Goal: Transaction & Acquisition: Download file/media

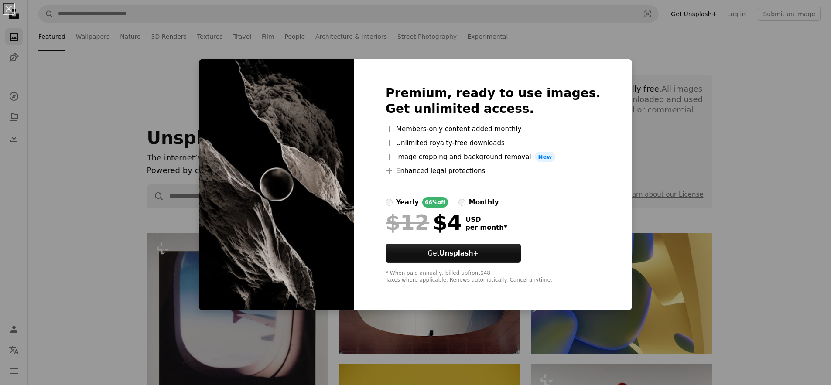
scroll to position [8107, 0]
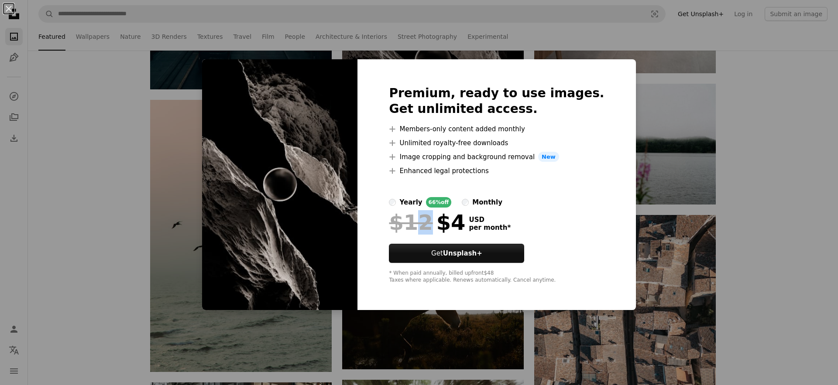
click at [451, 232] on div "$12 $4" at bounding box center [427, 222] width 76 height 23
click at [26, 27] on div "An X shape Premium, ready to use images. Get unlimited access. A plus sign Memb…" at bounding box center [419, 192] width 838 height 385
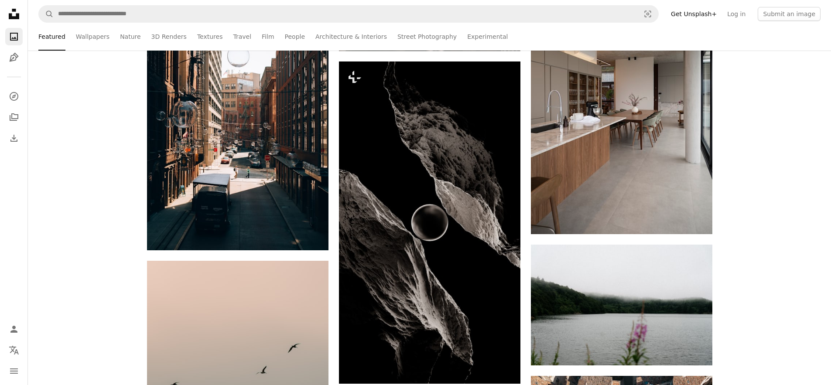
scroll to position [7926, 0]
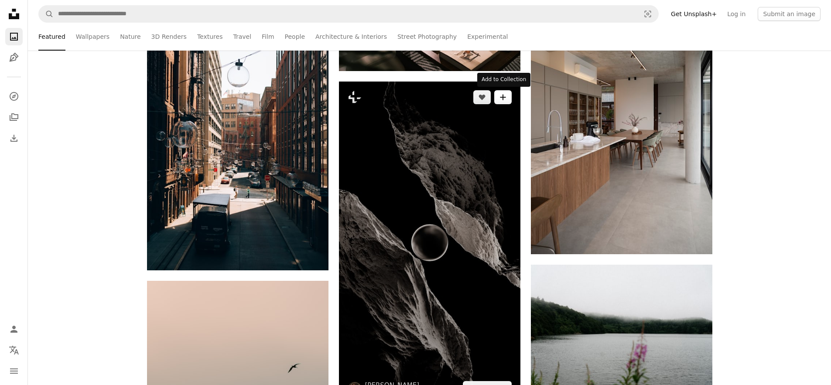
click at [498, 101] on button "A plus sign" at bounding box center [502, 97] width 17 height 14
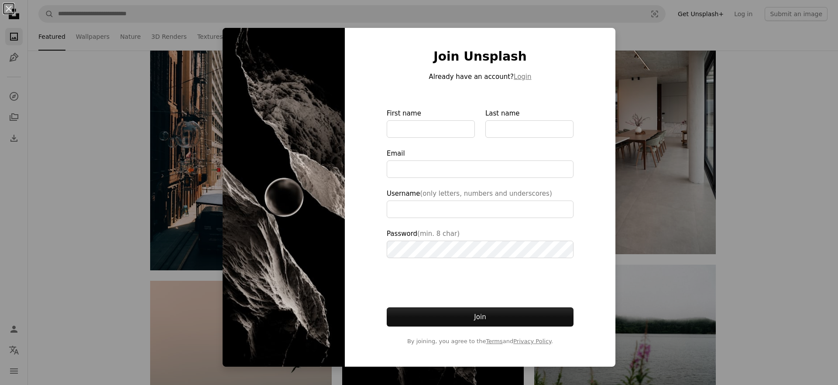
click at [10, 9] on button "An X shape" at bounding box center [8, 8] width 10 height 10
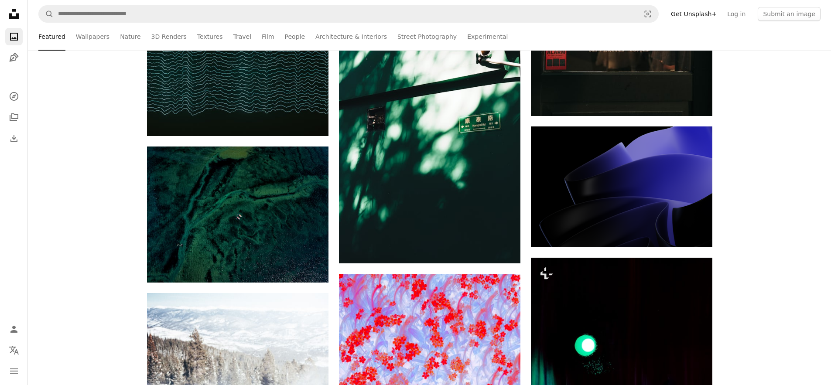
scroll to position [18602, 0]
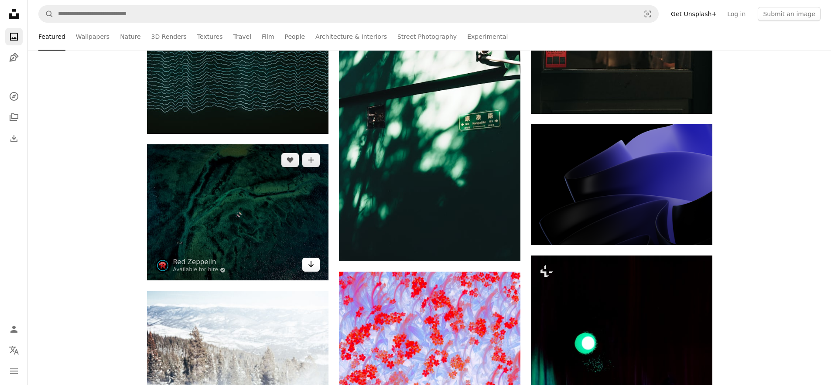
click at [310, 269] on link "Arrow pointing down" at bounding box center [310, 265] width 17 height 14
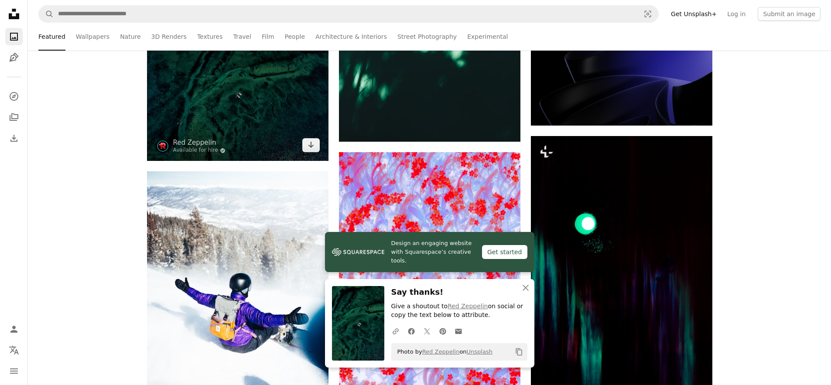
scroll to position [19125, 0]
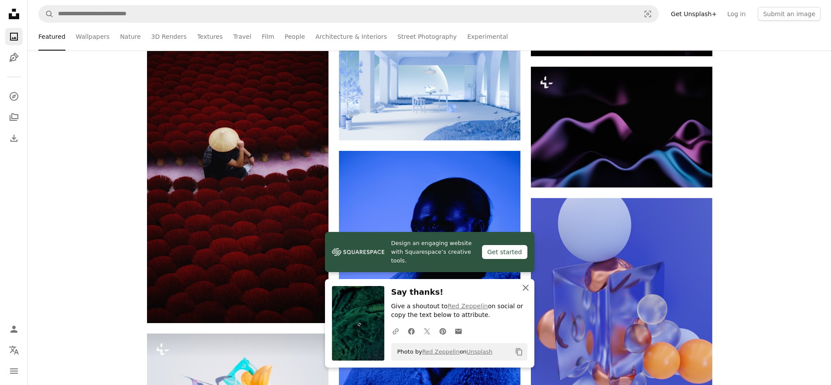
click at [523, 289] on icon "An X shape" at bounding box center [525, 288] width 10 height 10
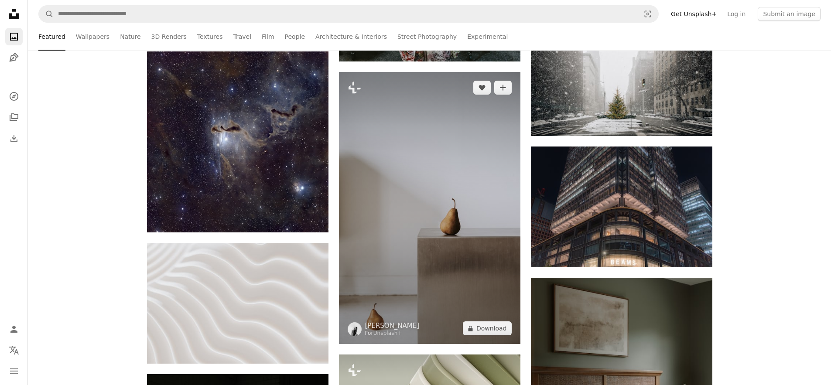
scroll to position [24312, 0]
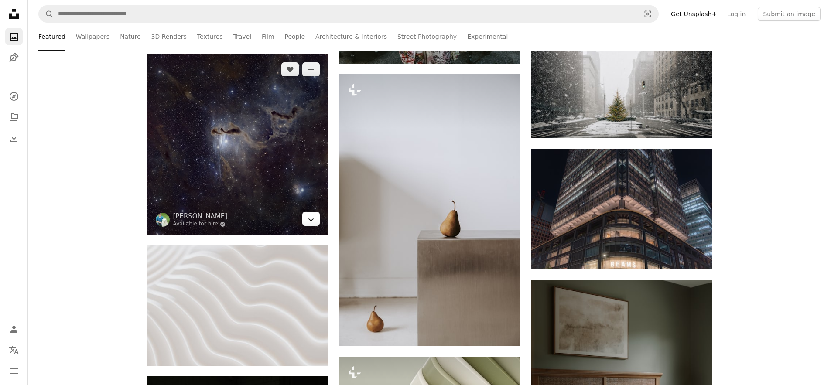
click at [312, 218] on icon "Download" at bounding box center [311, 218] width 6 height 6
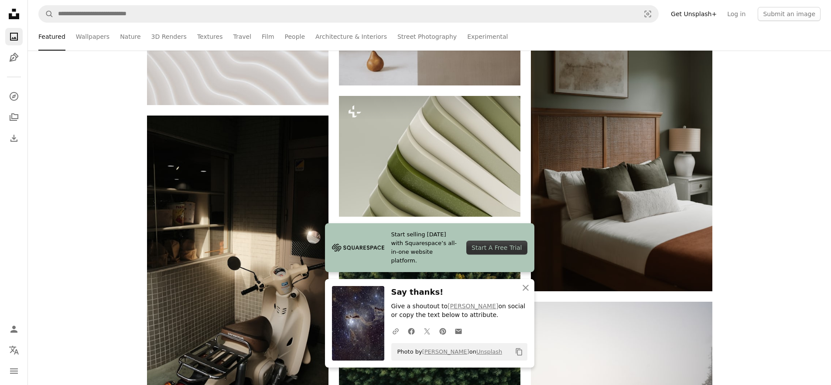
scroll to position [24587, 0]
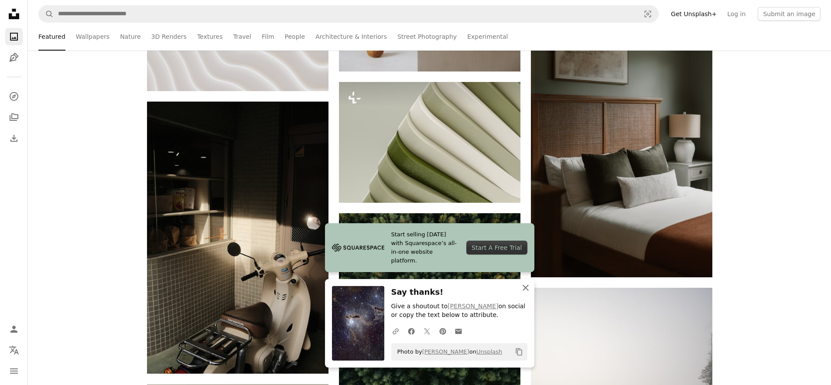
drag, startPoint x: 523, startPoint y: 284, endPoint x: 523, endPoint y: 290, distance: 5.7
click at [523, 290] on icon "An X shape" at bounding box center [525, 288] width 10 height 10
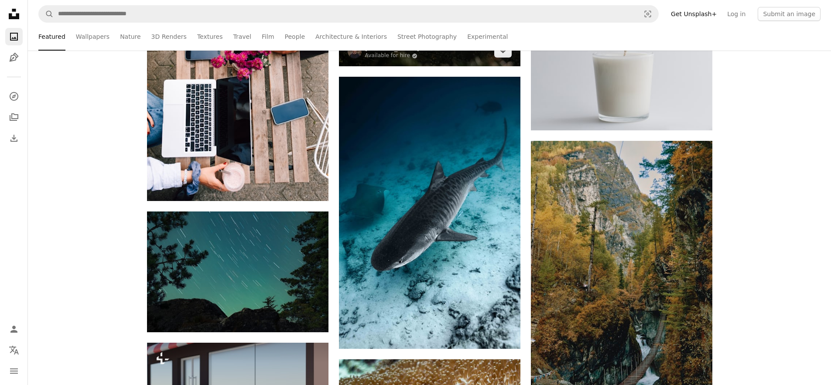
scroll to position [26525, 0]
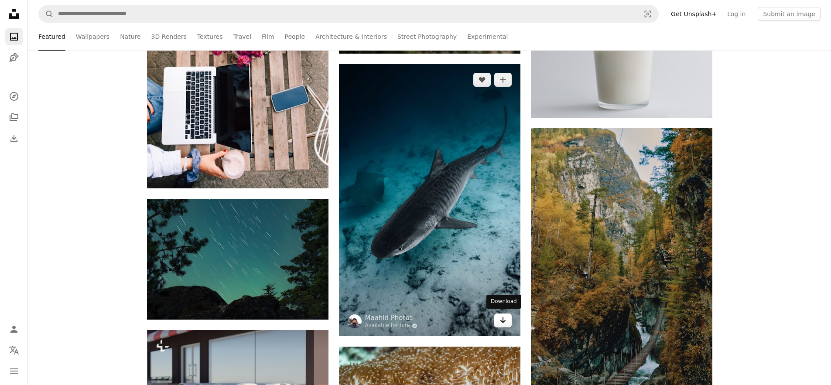
click at [498, 322] on link "Arrow pointing down" at bounding box center [502, 321] width 17 height 14
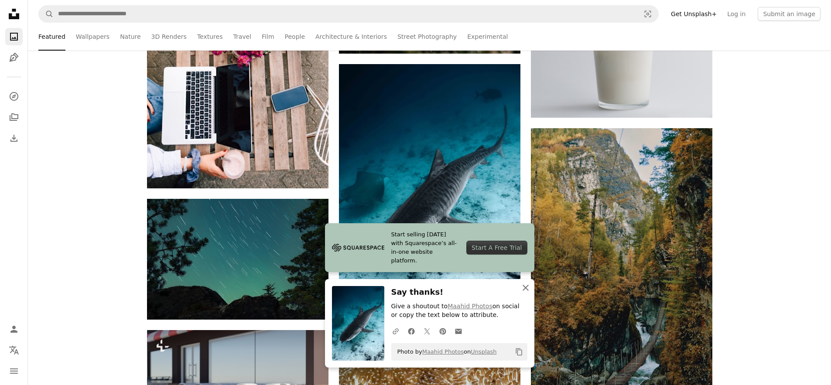
click at [520, 290] on icon "An X shape" at bounding box center [525, 288] width 10 height 10
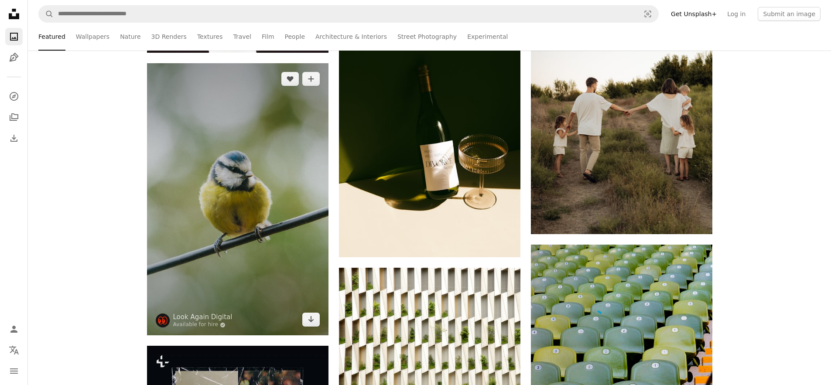
scroll to position [29185, 0]
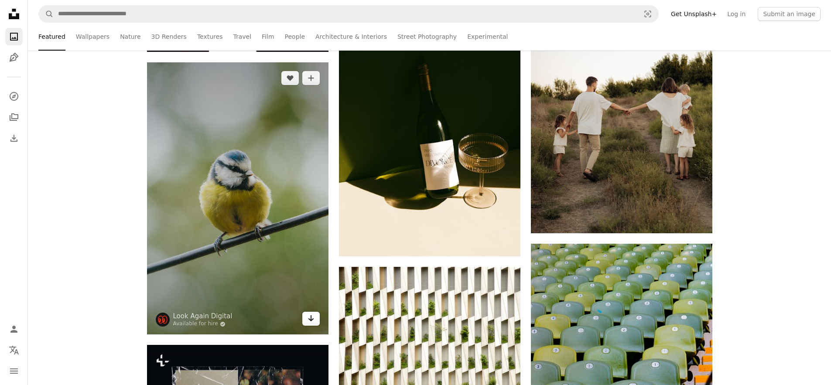
click at [318, 313] on link "Arrow pointing down" at bounding box center [310, 319] width 17 height 14
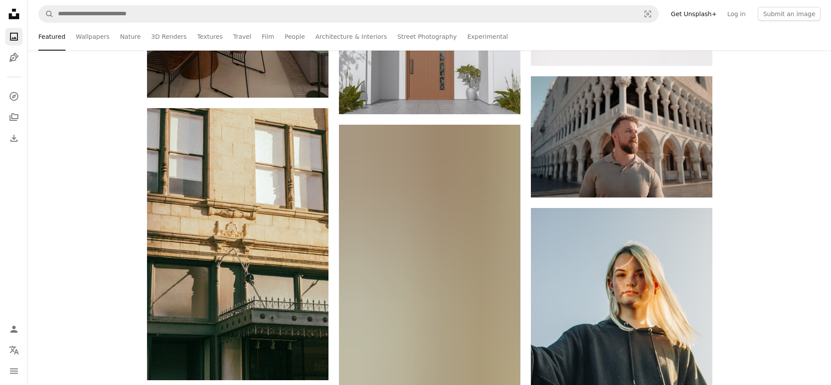
scroll to position [27413, 0]
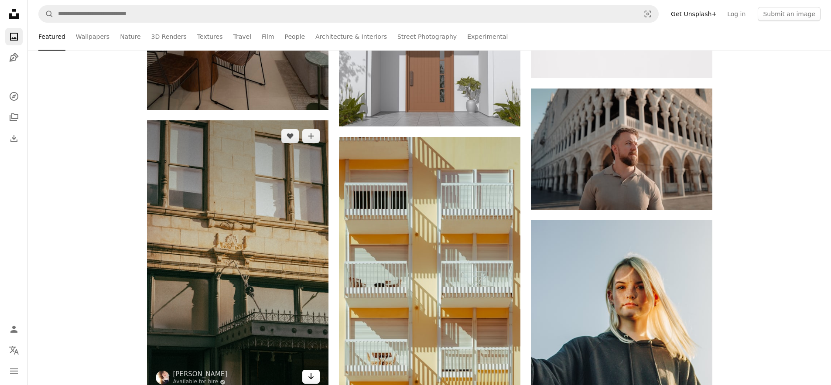
click at [315, 376] on link "Arrow pointing down" at bounding box center [310, 377] width 17 height 14
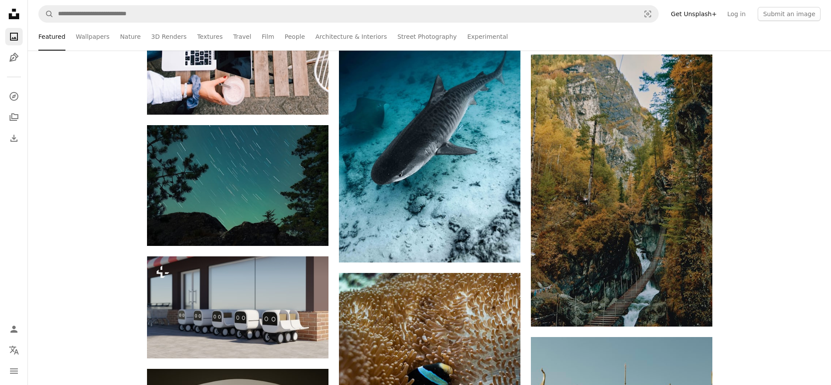
scroll to position [26564, 0]
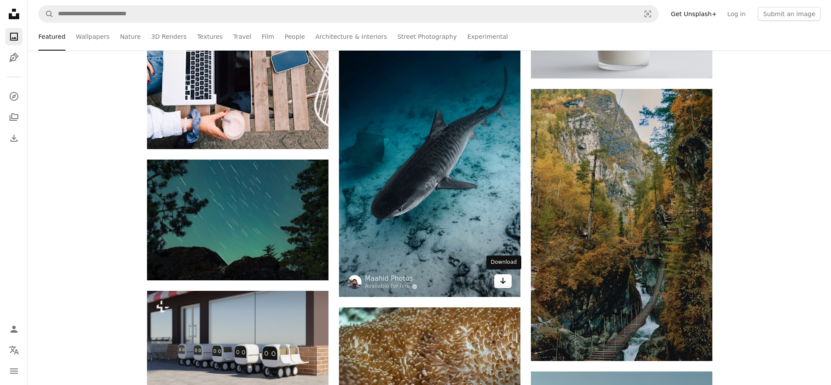
click at [505, 280] on icon "Download" at bounding box center [503, 281] width 6 height 6
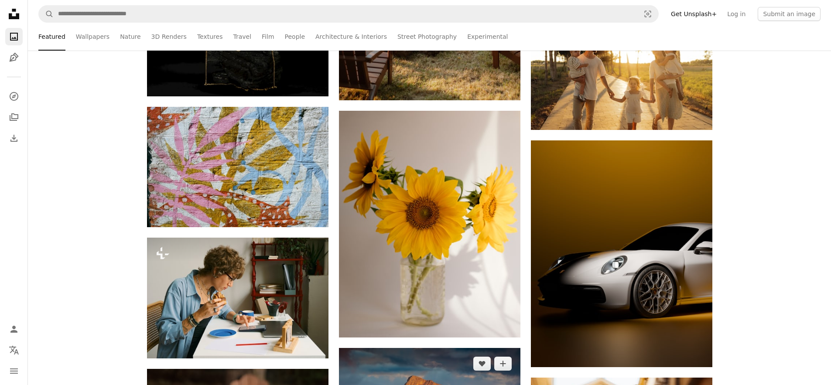
scroll to position [32605, 0]
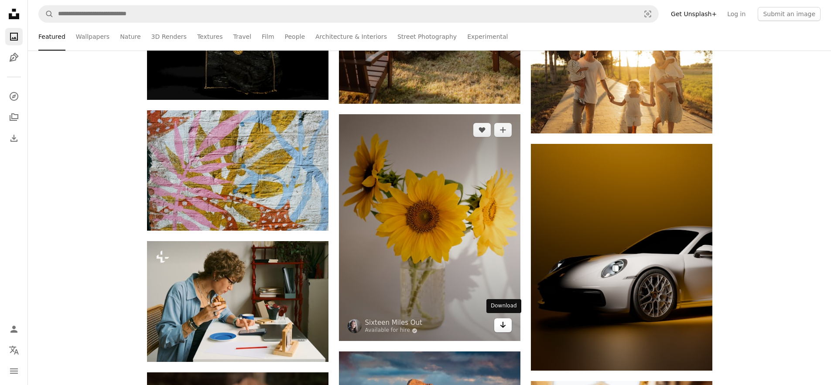
click at [506, 321] on icon "Arrow pointing down" at bounding box center [502, 325] width 7 height 10
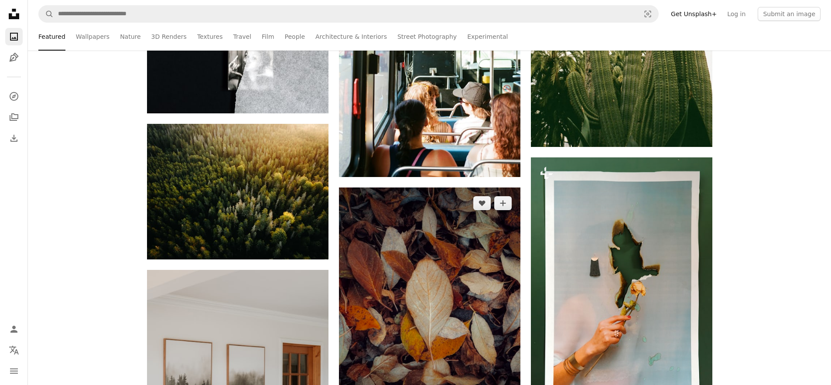
scroll to position [41011, 0]
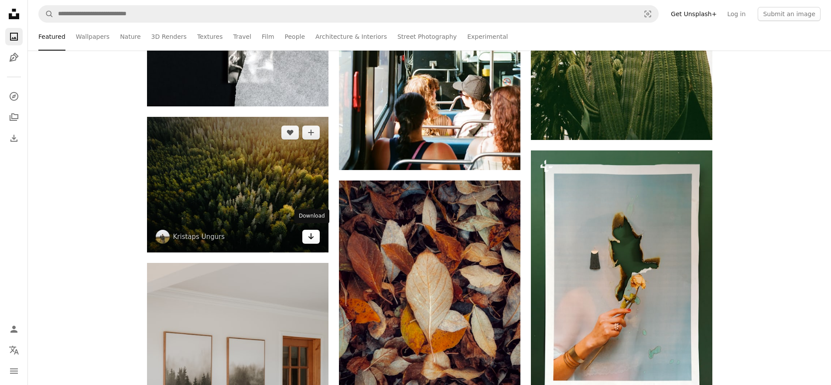
click at [308, 233] on icon "Arrow pointing down" at bounding box center [311, 236] width 7 height 10
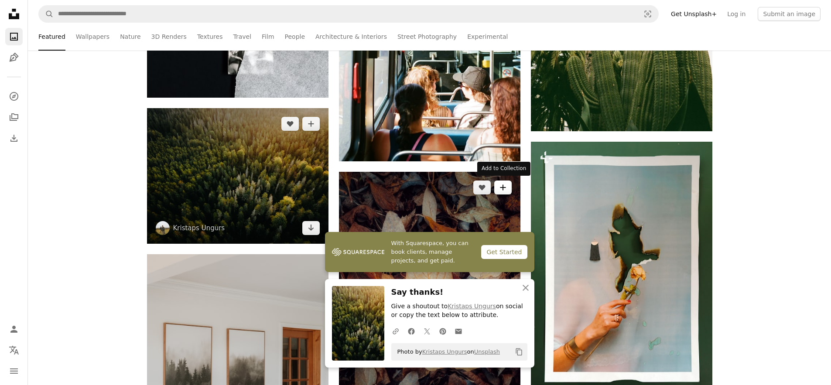
scroll to position [41147, 0]
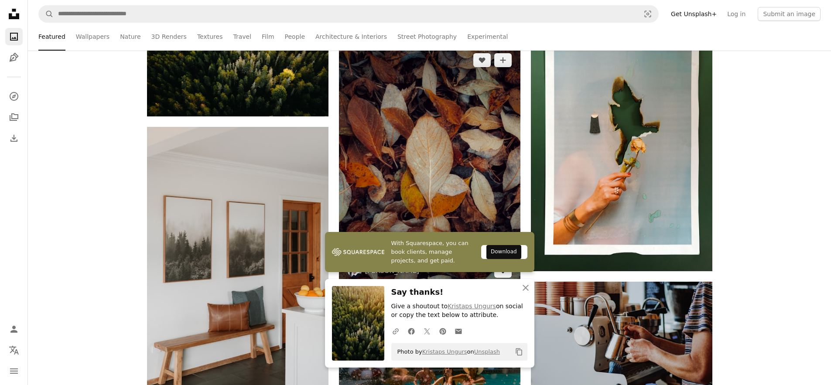
click at [500, 268] on icon "Arrow pointing down" at bounding box center [502, 270] width 7 height 10
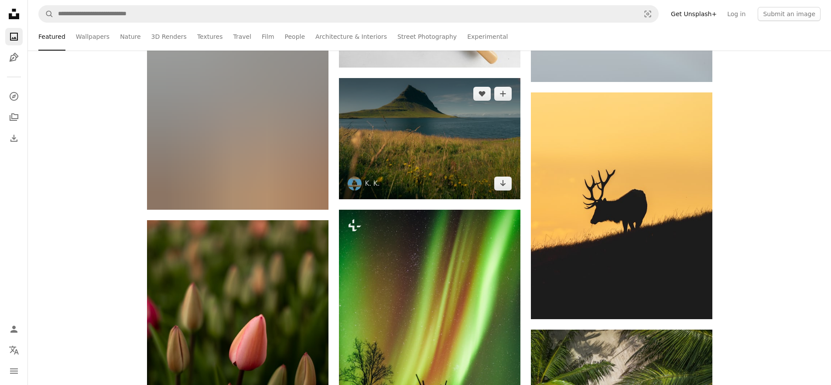
scroll to position [41788, 0]
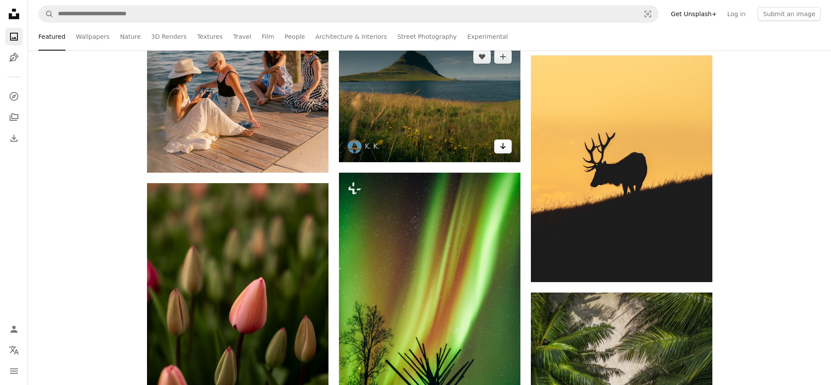
click at [507, 148] on link "Arrow pointing down" at bounding box center [502, 147] width 17 height 14
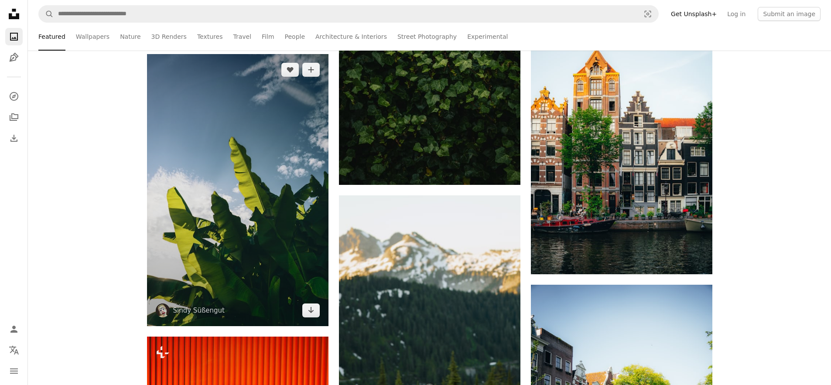
scroll to position [42337, 0]
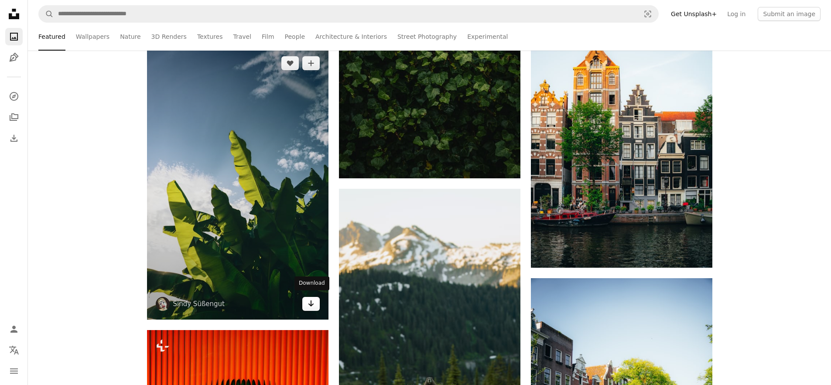
click at [310, 302] on icon "Download" at bounding box center [311, 304] width 6 height 6
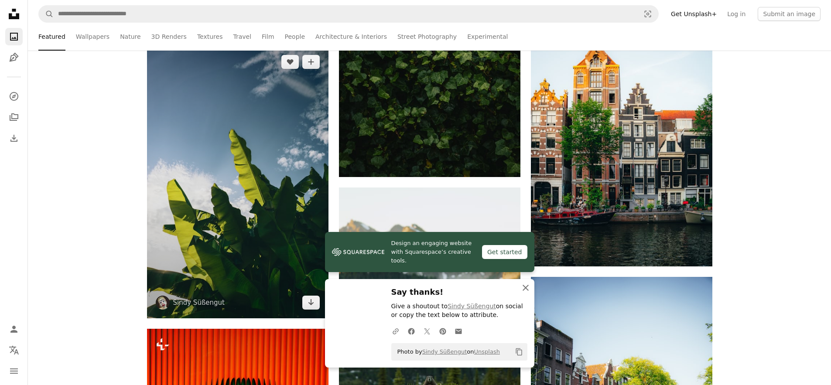
scroll to position [42339, 0]
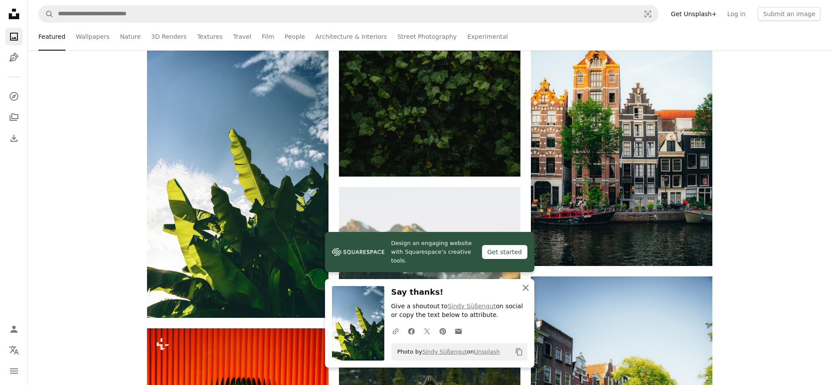
click at [521, 286] on icon "An X shape" at bounding box center [525, 288] width 10 height 10
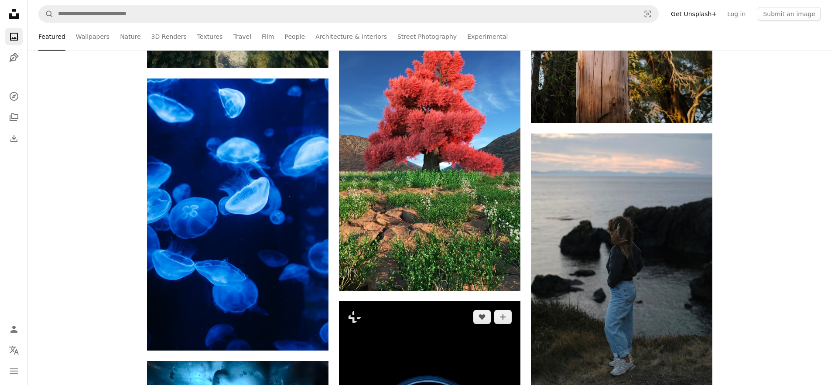
scroll to position [43435, 0]
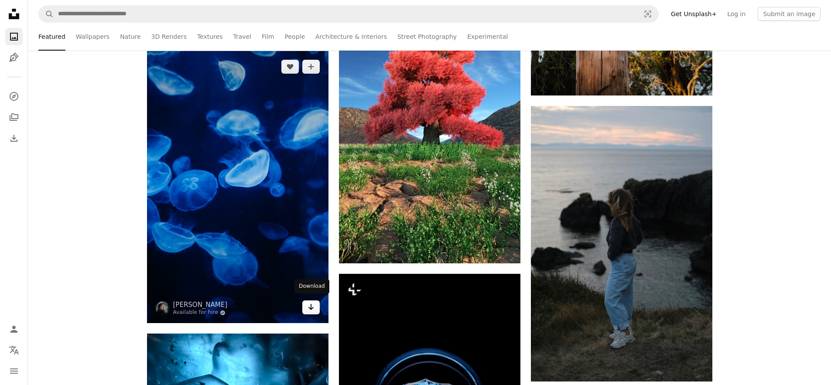
click at [303, 301] on link "Arrow pointing down" at bounding box center [310, 308] width 17 height 14
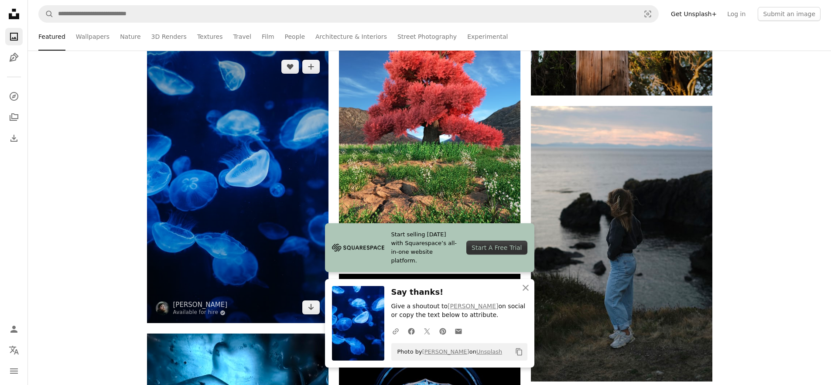
scroll to position [43436, 0]
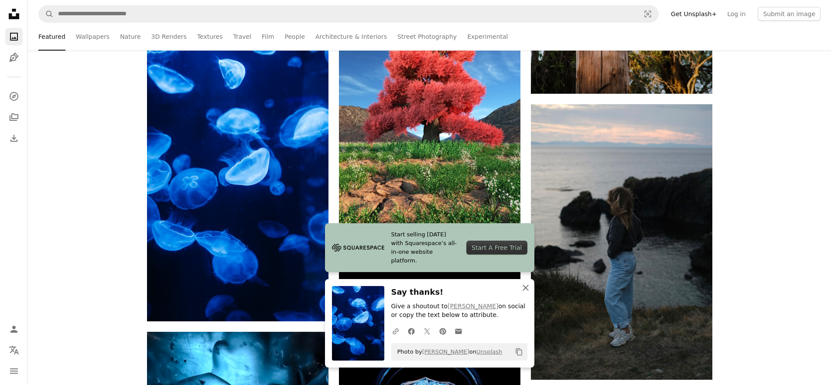
click at [530, 285] on button "An X shape Close" at bounding box center [525, 287] width 17 height 17
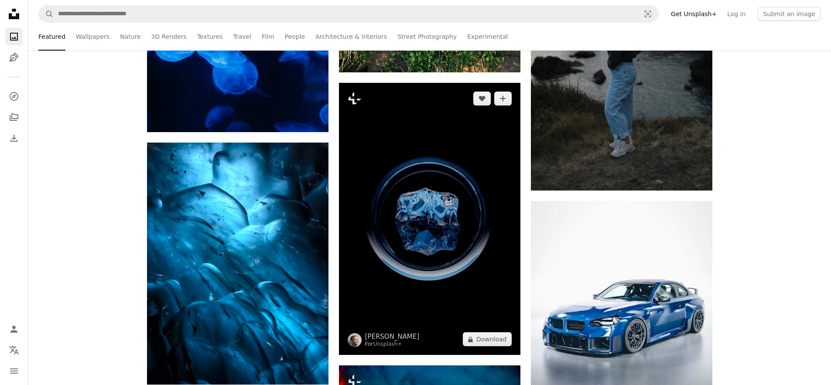
scroll to position [43694, 0]
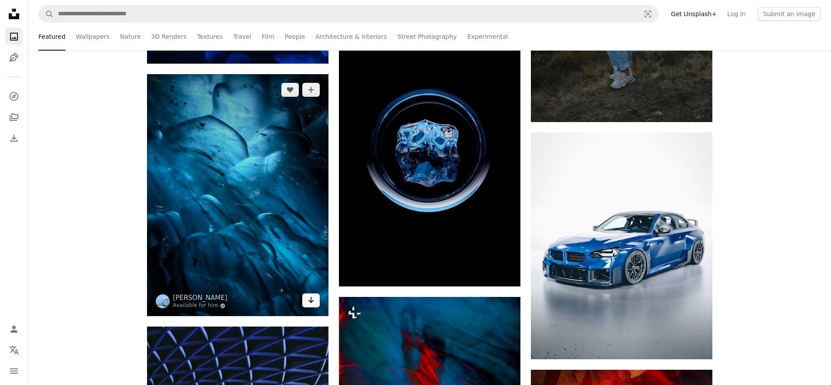
click at [309, 295] on icon "Arrow pointing down" at bounding box center [311, 300] width 7 height 10
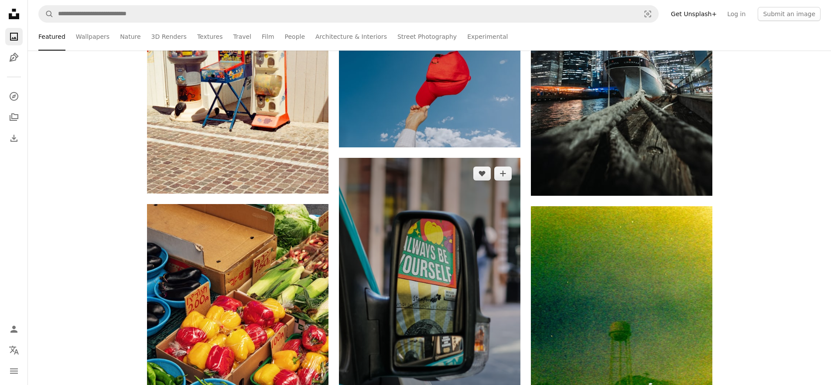
scroll to position [44632, 0]
